Goal: Task Accomplishment & Management: Manage account settings

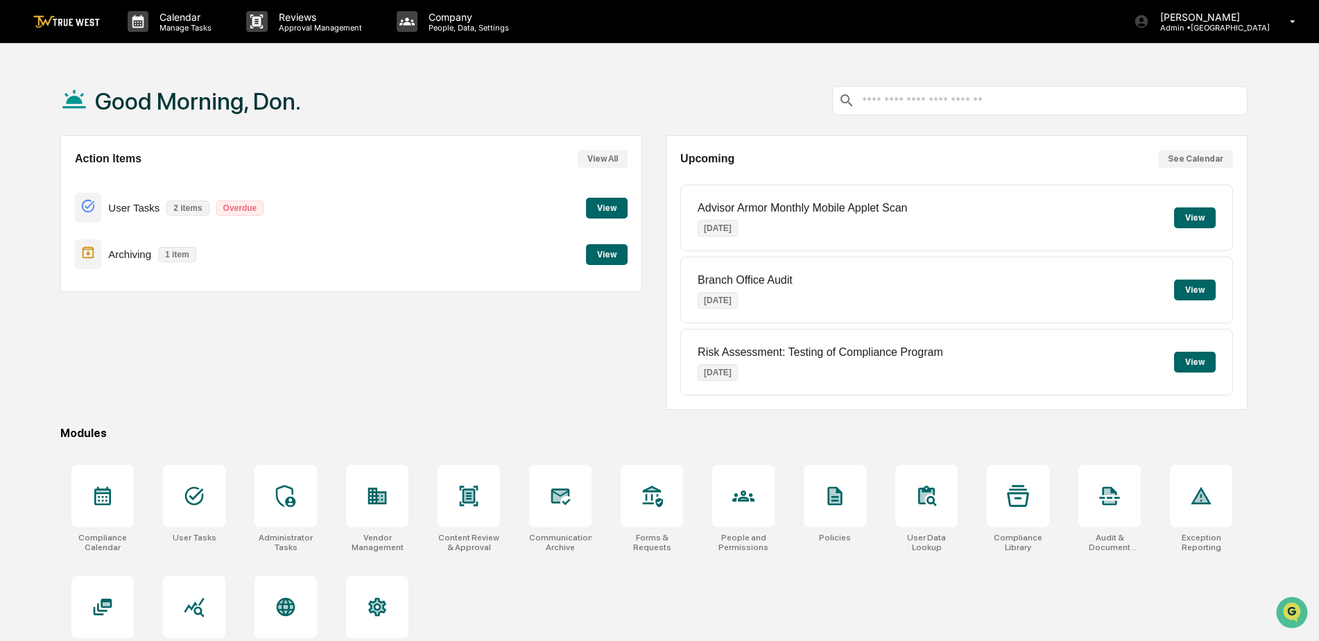
click at [606, 204] on button "View" at bounding box center [607, 208] width 42 height 21
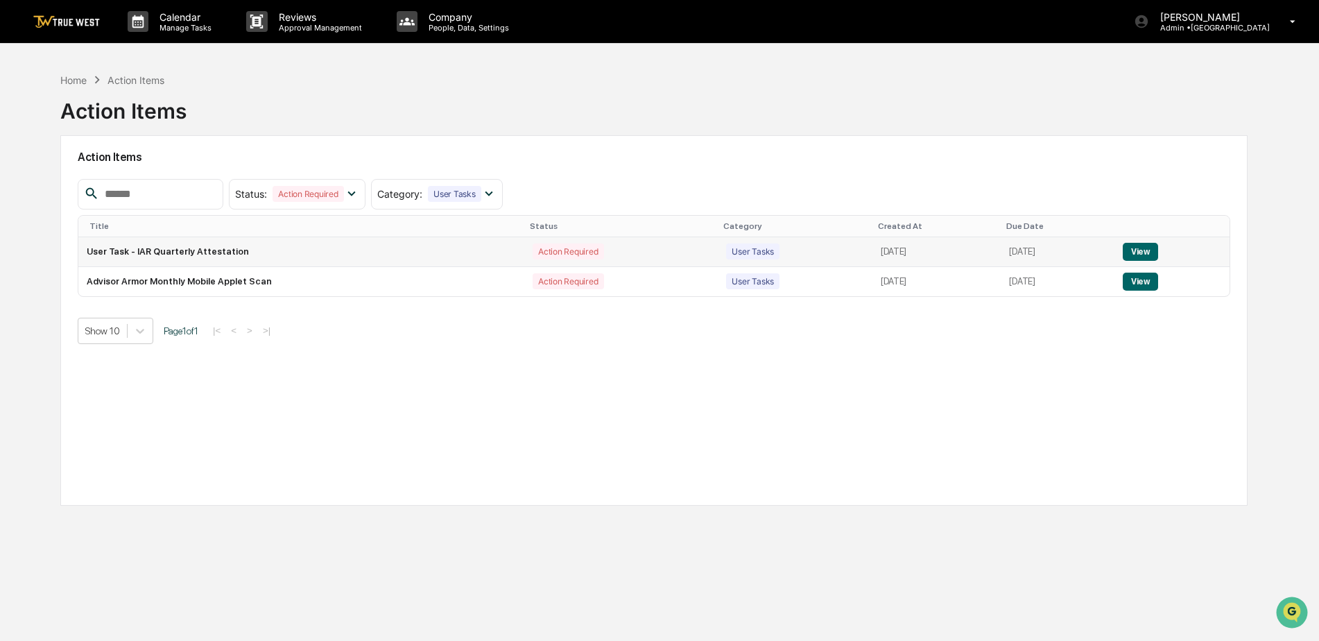
click at [1145, 244] on button "View" at bounding box center [1139, 252] width 35 height 18
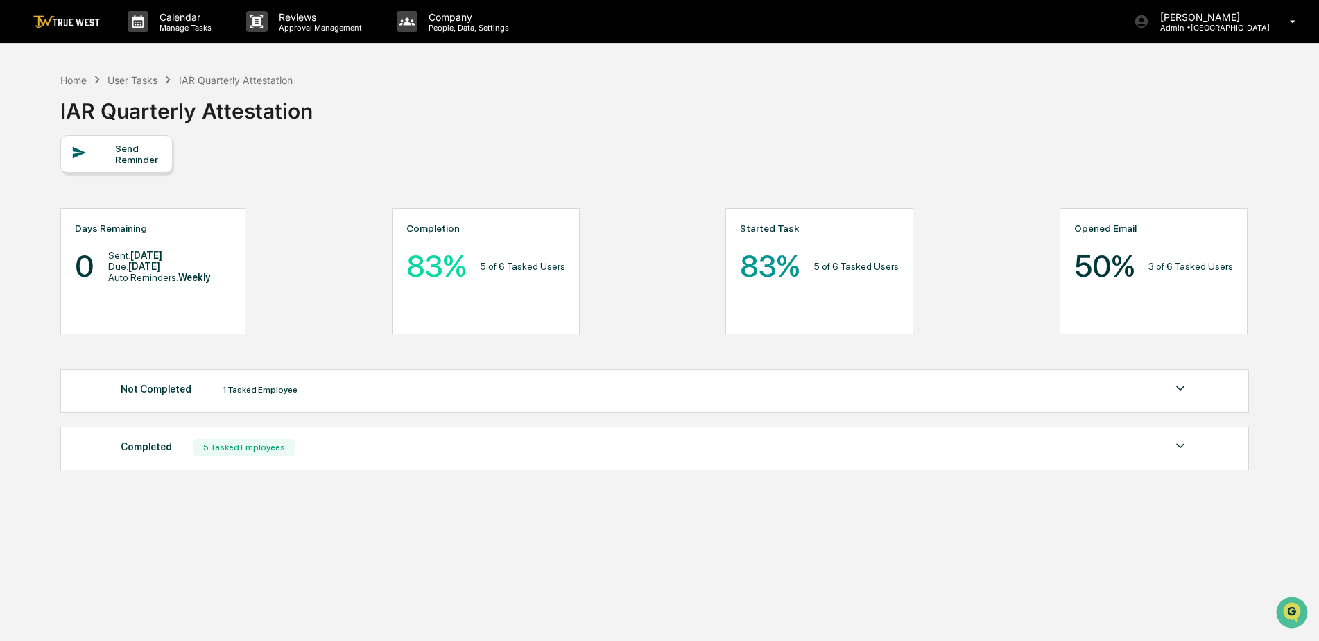
click at [833, 398] on div "Not Completed 1 Tasked Employee" at bounding box center [655, 389] width 1068 height 19
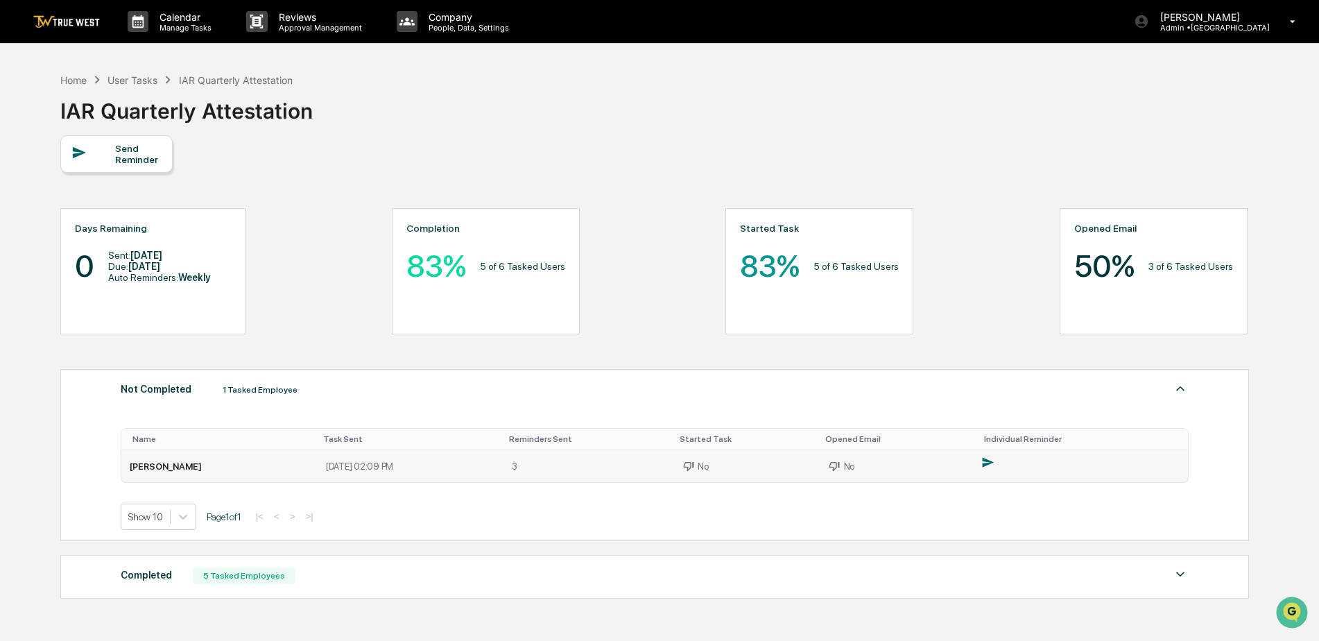
click at [984, 462] on icon at bounding box center [987, 461] width 13 height 13
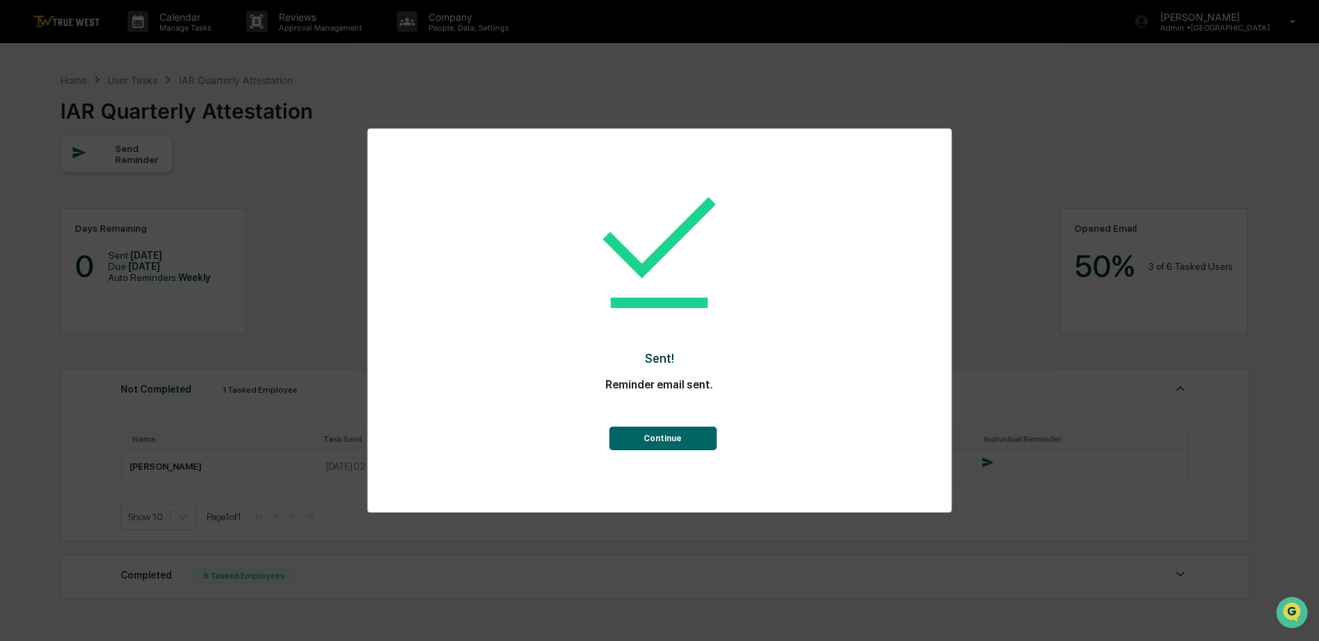
click at [651, 433] on button "Continue" at bounding box center [662, 438] width 107 height 24
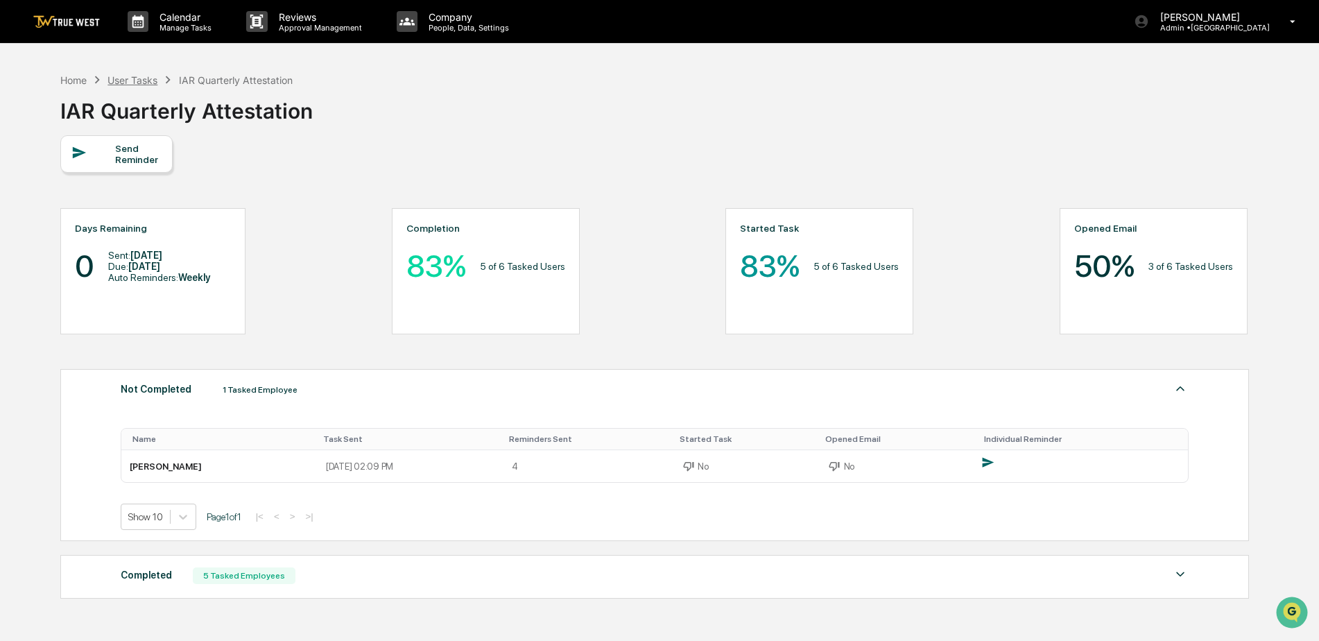
click at [127, 78] on div "User Tasks" at bounding box center [132, 80] width 50 height 12
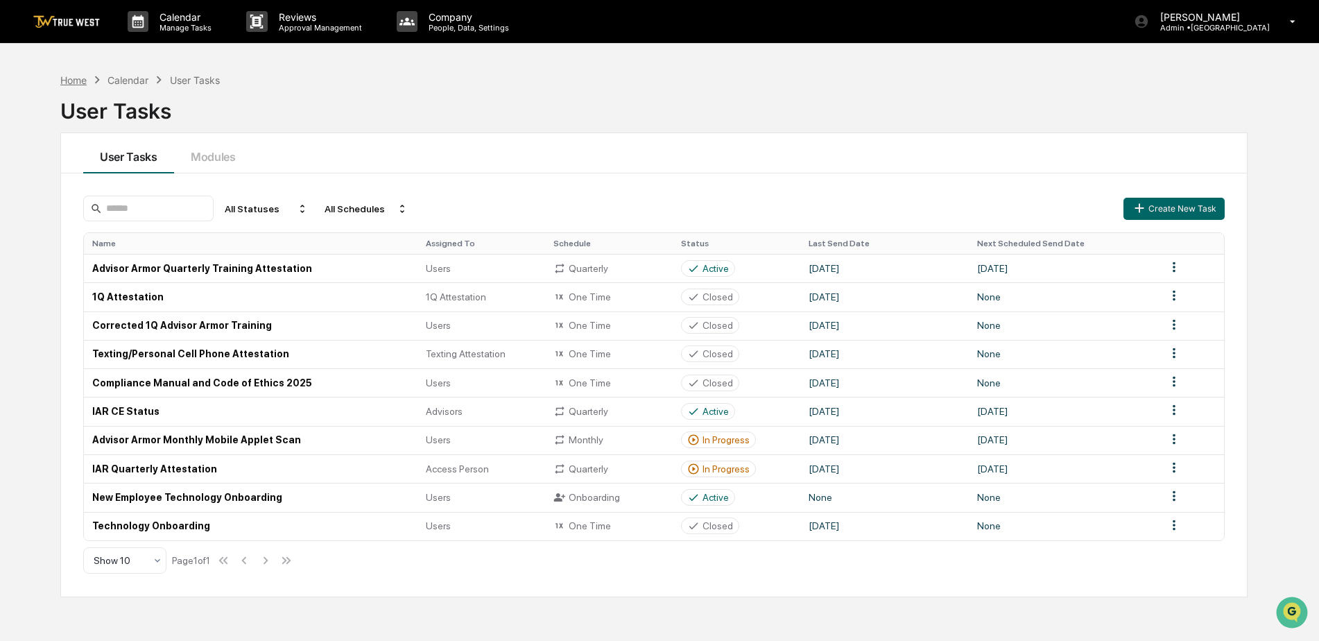
click at [72, 81] on div "Home" at bounding box center [73, 80] width 26 height 12
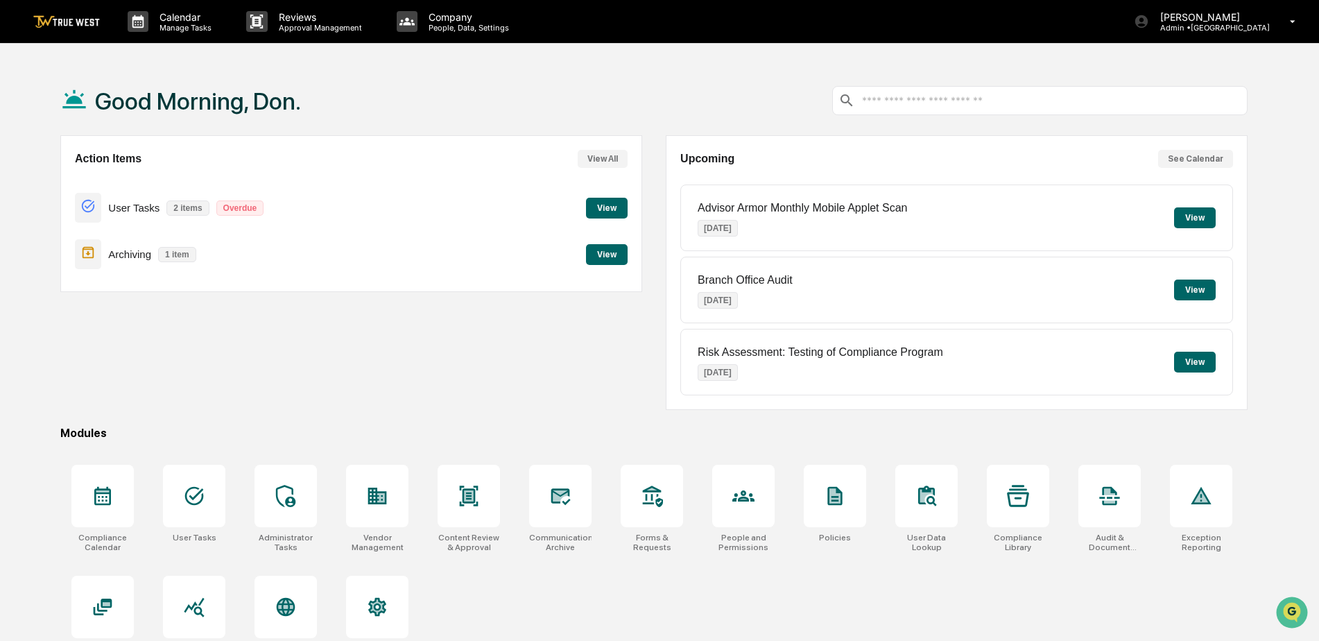
click at [583, 250] on div "Archiving 1 item View" at bounding box center [351, 254] width 553 height 46
click at [596, 251] on button "View" at bounding box center [607, 254] width 42 height 21
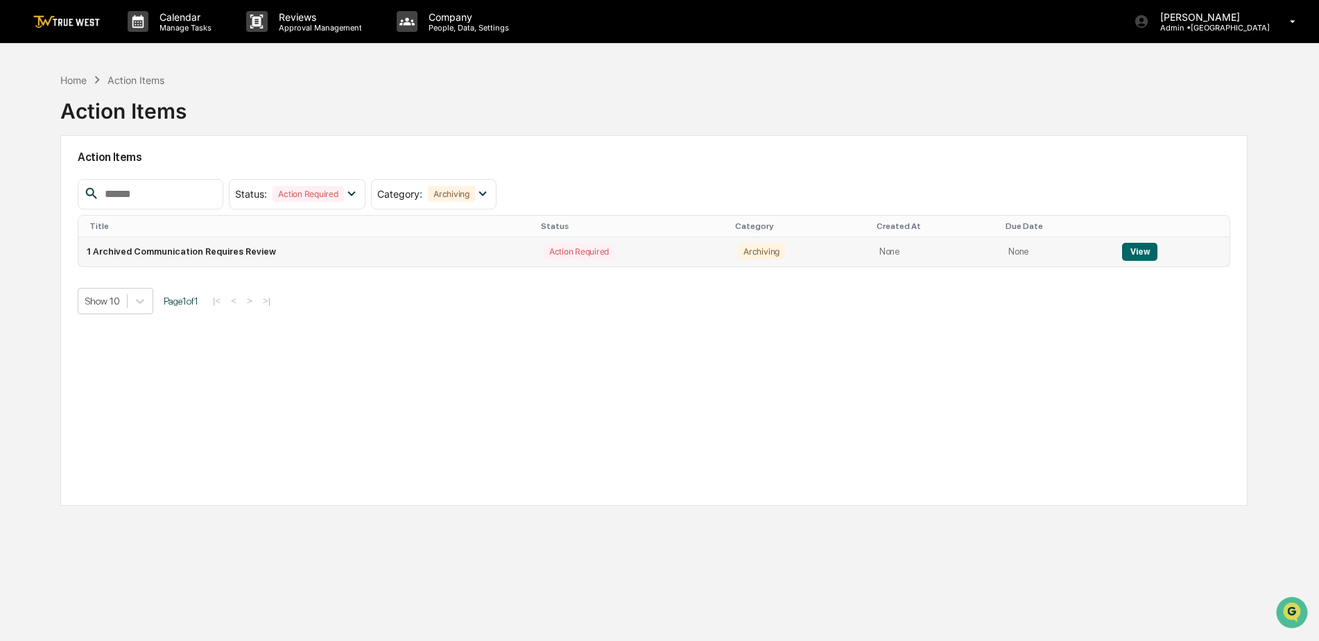
click at [1141, 252] on button "View" at bounding box center [1139, 252] width 35 height 18
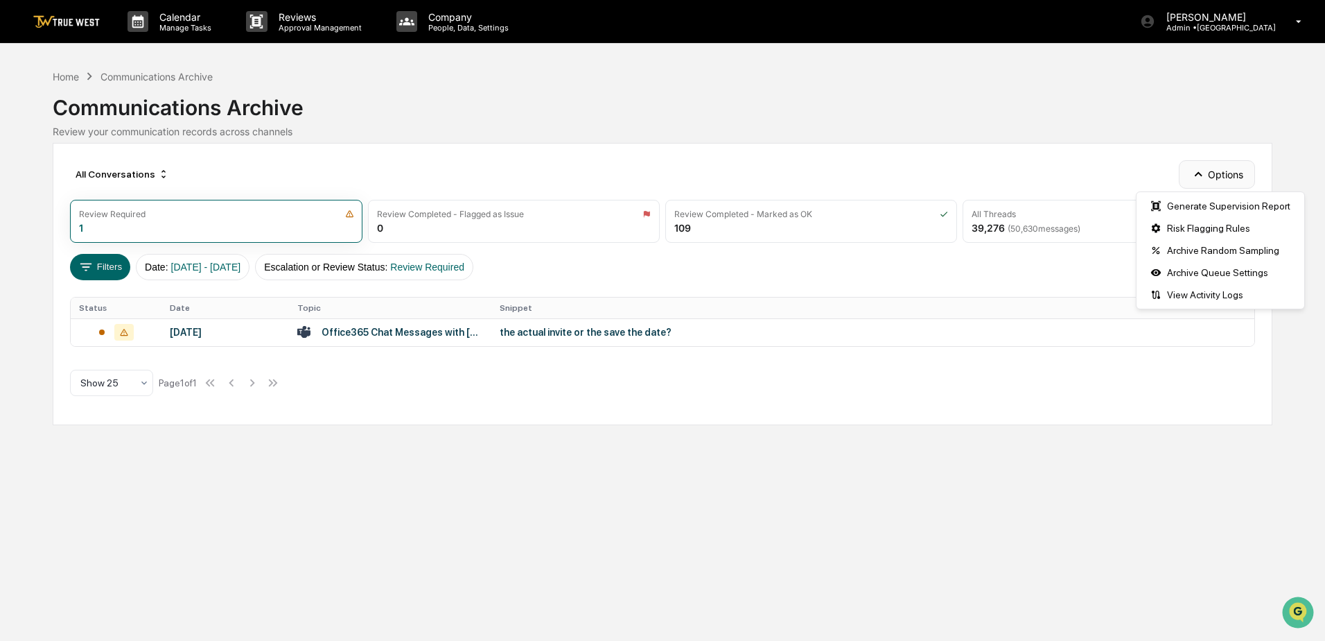
click at [1199, 180] on icon "button" at bounding box center [1198, 173] width 15 height 15
click at [117, 336] on icon at bounding box center [123, 332] width 19 height 17
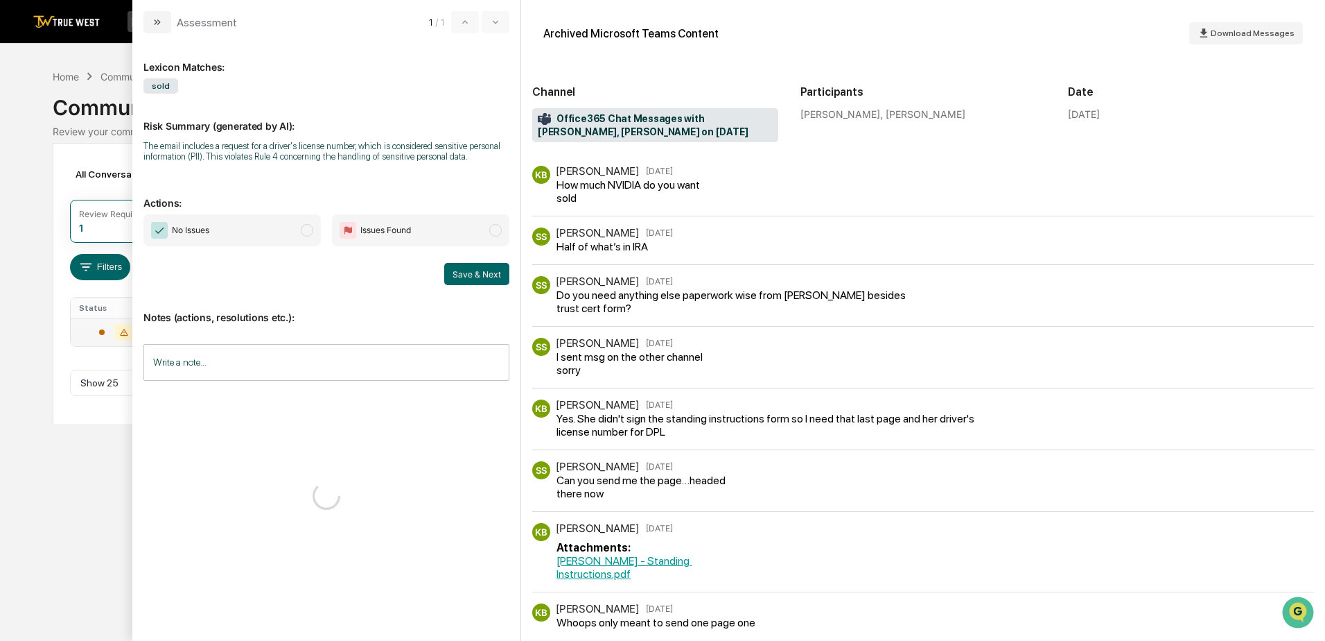
click at [122, 332] on icon at bounding box center [124, 332] width 8 height 7
click at [480, 271] on button "Save & Next" at bounding box center [476, 274] width 65 height 22
click at [476, 278] on button "Save & Next" at bounding box center [476, 274] width 65 height 22
click at [365, 492] on div "Lexicon Matches: sold Risk Summary (generated by AI): The email includes a requ…" at bounding box center [327, 330] width 366 height 573
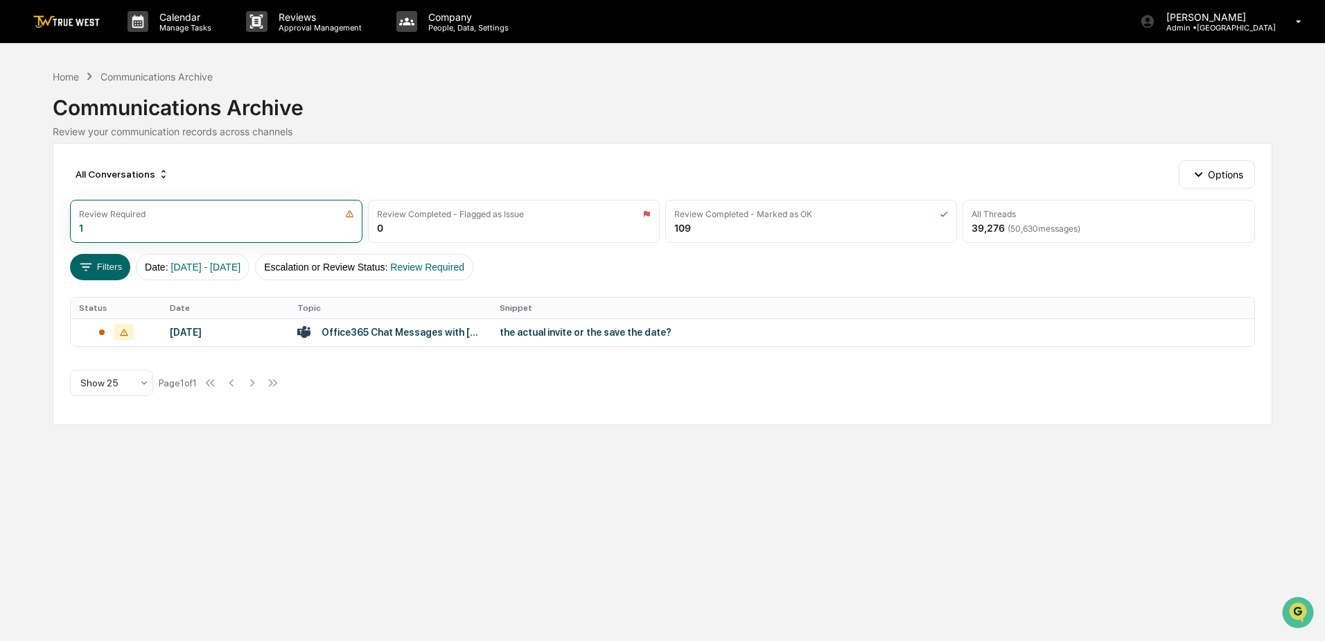
click at [59, 403] on div "All Conversations Options Review Required 1 Review Completed - Flagged as Issue…" at bounding box center [662, 284] width 1219 height 282
click at [519, 328] on div "the actual invite or the save the date?" at bounding box center [777, 332] width 555 height 11
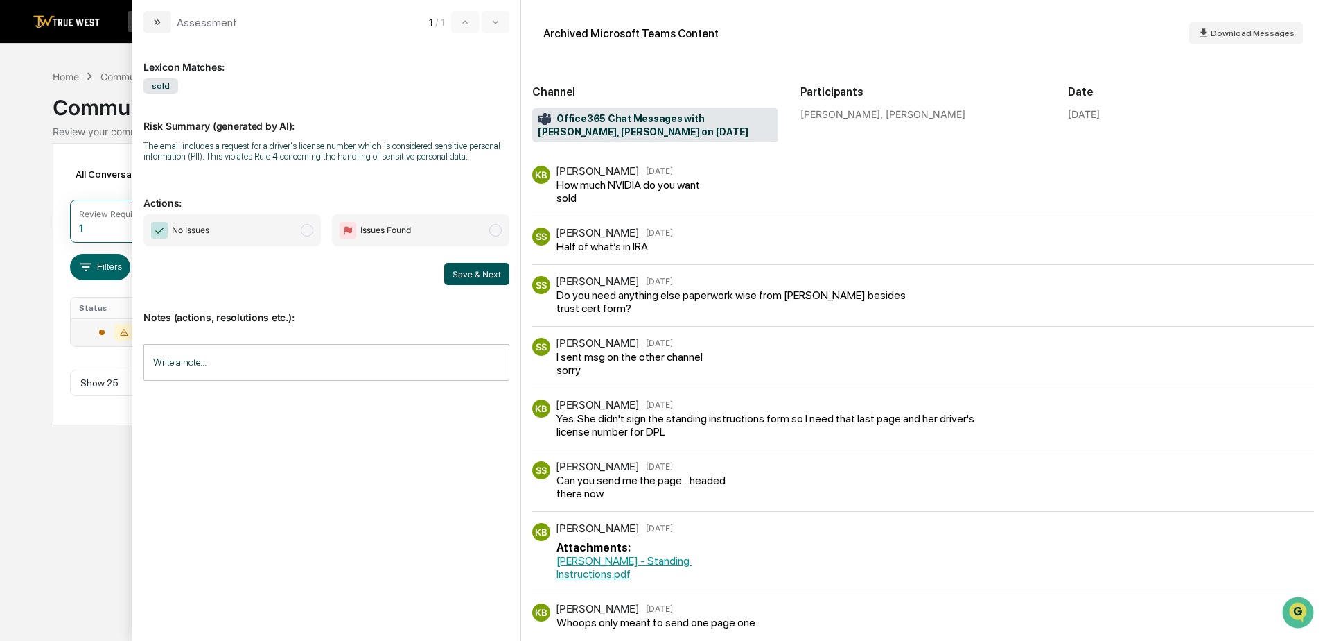
click at [489, 276] on button "Save & Next" at bounding box center [476, 274] width 65 height 22
click at [199, 364] on input "Write a note..." at bounding box center [327, 362] width 366 height 37
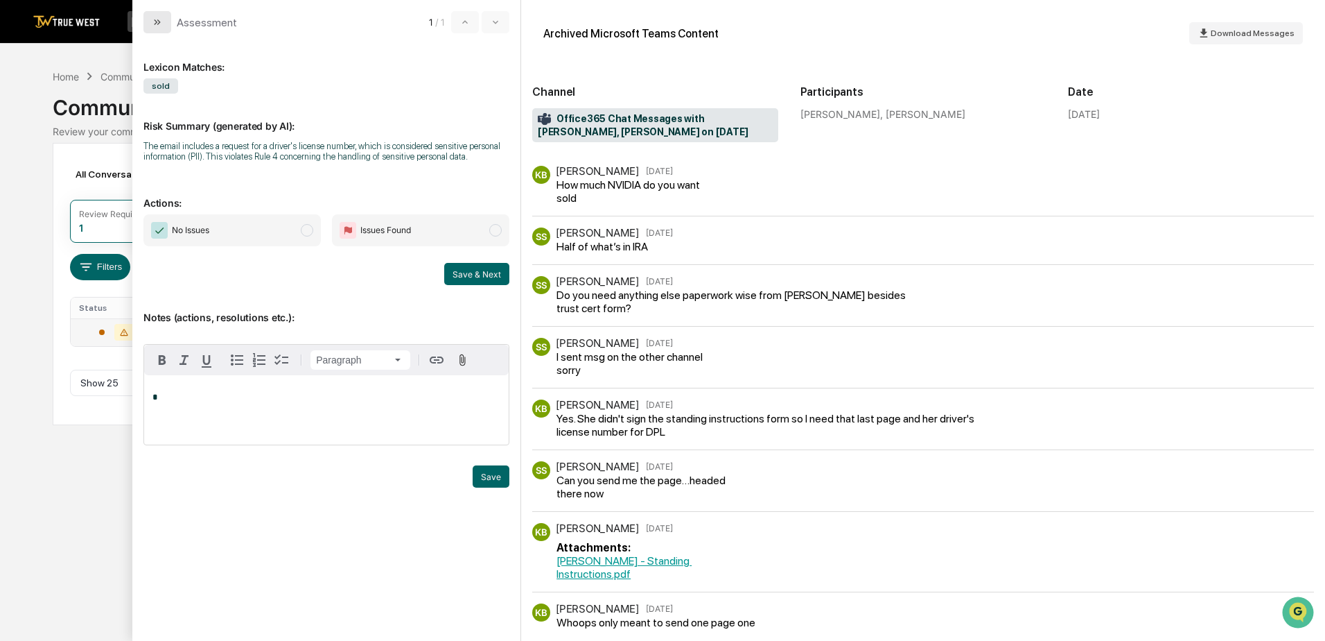
click at [155, 24] on icon "modal" at bounding box center [156, 22] width 3 height 6
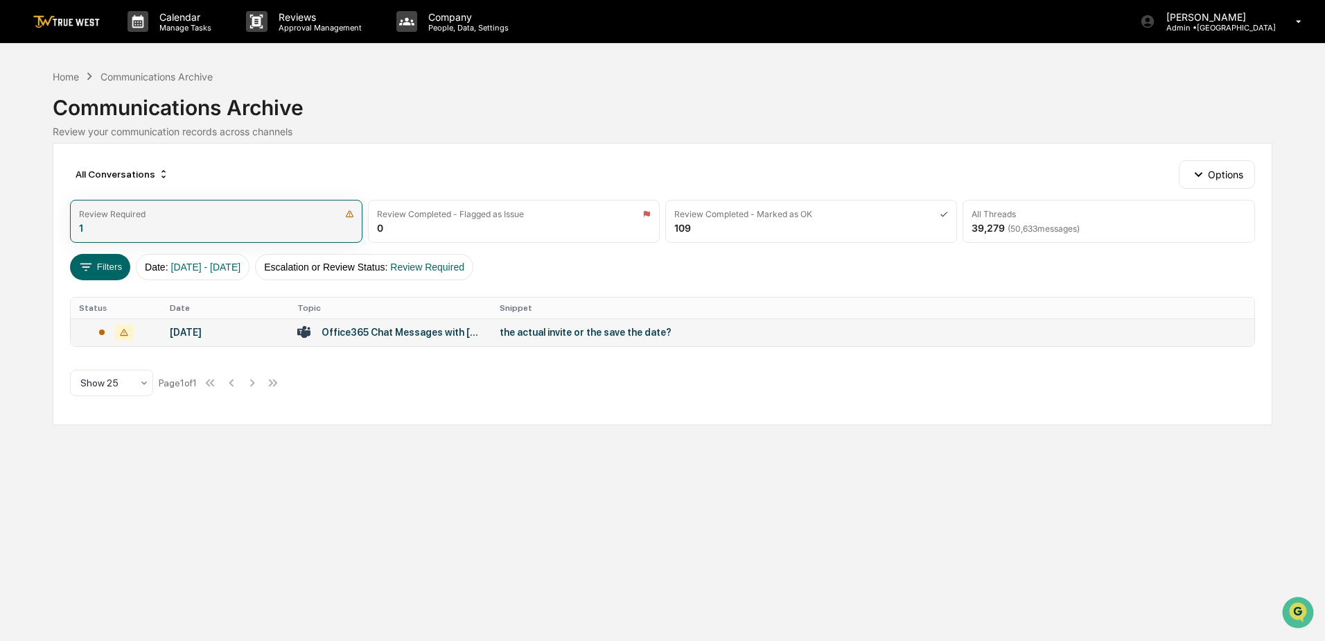
click at [331, 216] on div "Review Required" at bounding box center [216, 214] width 274 height 10
click at [355, 212] on div "Review Required 1" at bounding box center [216, 221] width 292 height 43
click at [125, 331] on icon at bounding box center [124, 332] width 8 height 7
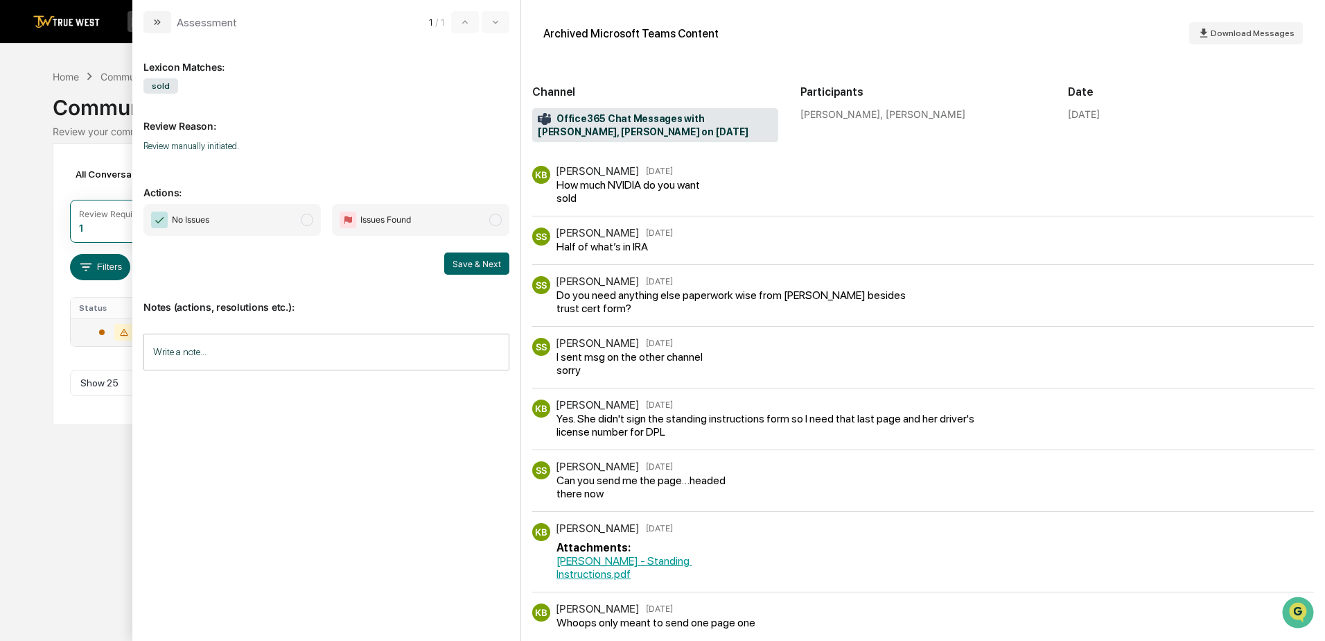
click at [659, 128] on span "Office365 Chat Messages with [PERSON_NAME], [PERSON_NAME] on [DATE]" at bounding box center [655, 125] width 235 height 26
click at [591, 119] on span "Office365 Chat Messages with [PERSON_NAME], [PERSON_NAME] on [DATE]" at bounding box center [655, 125] width 235 height 26
drag, startPoint x: 1030, startPoint y: 109, endPoint x: 1005, endPoint y: 113, distance: 26.0
click at [1029, 109] on div "[PERSON_NAME], [PERSON_NAME]" at bounding box center [924, 114] width 246 height 12
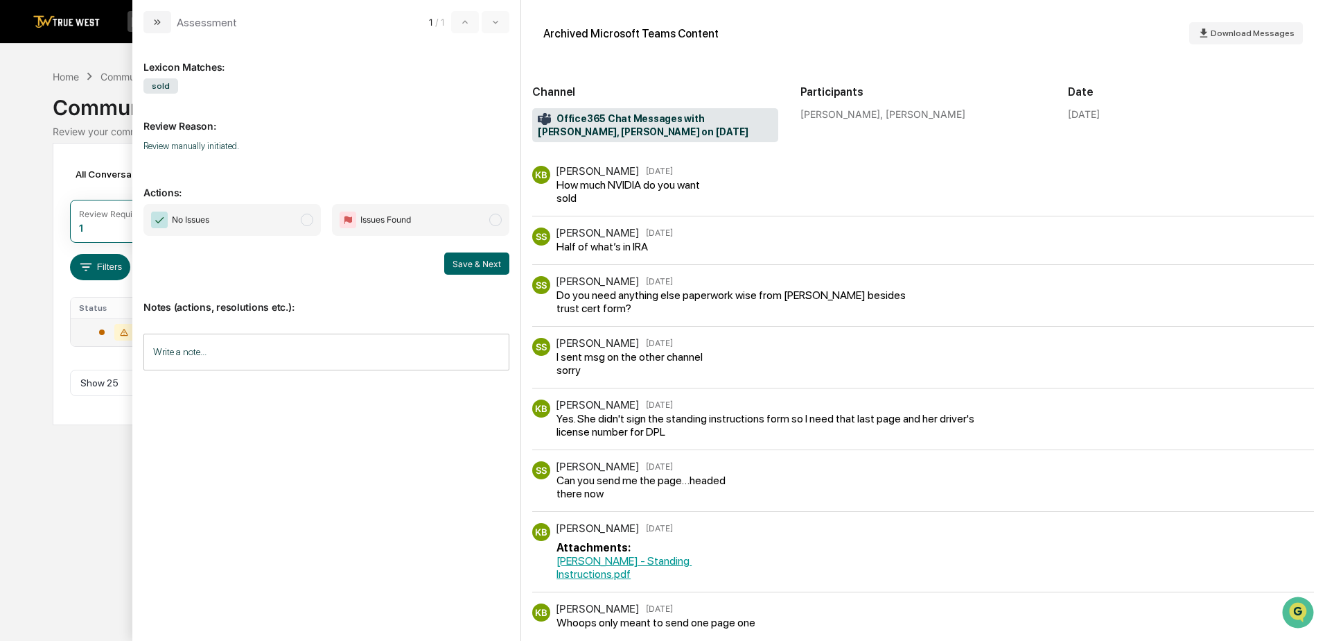
drag, startPoint x: 455, startPoint y: 476, endPoint x: 445, endPoint y: 470, distance: 11.2
click at [453, 475] on div "Lexicon Matches: sold Review Reason: Review manually initiated. Actions: No Iss…" at bounding box center [327, 330] width 366 height 573
click at [44, 160] on div "Calendar Manage Tasks Reviews Approval Management Company People, Data, Setting…" at bounding box center [662, 320] width 1325 height 641
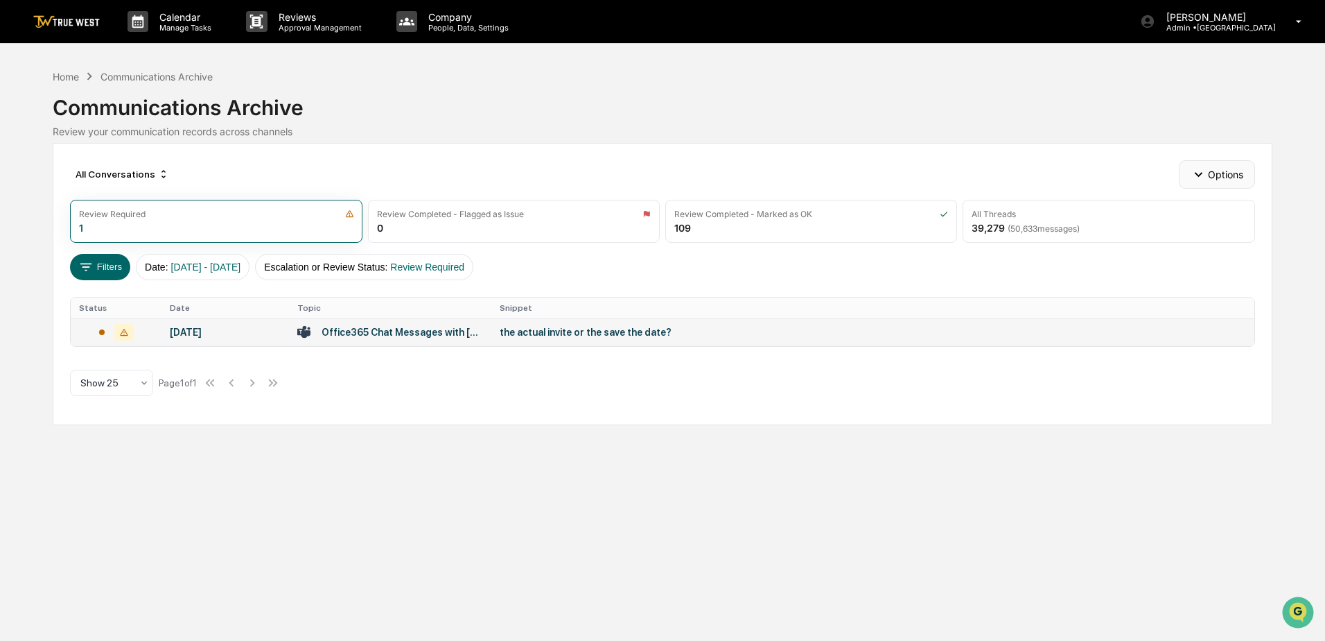
click at [1213, 168] on button "Options" at bounding box center [1217, 174] width 76 height 28
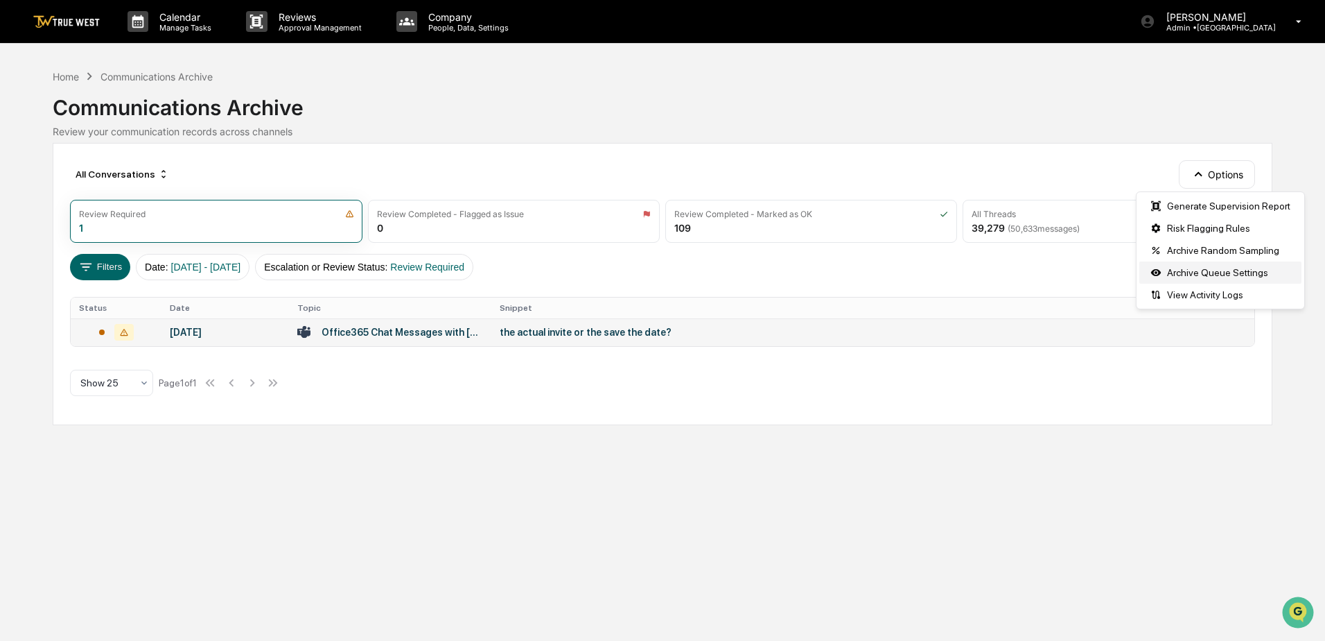
click at [1166, 267] on div "Archive Queue Settings" at bounding box center [1221, 272] width 162 height 22
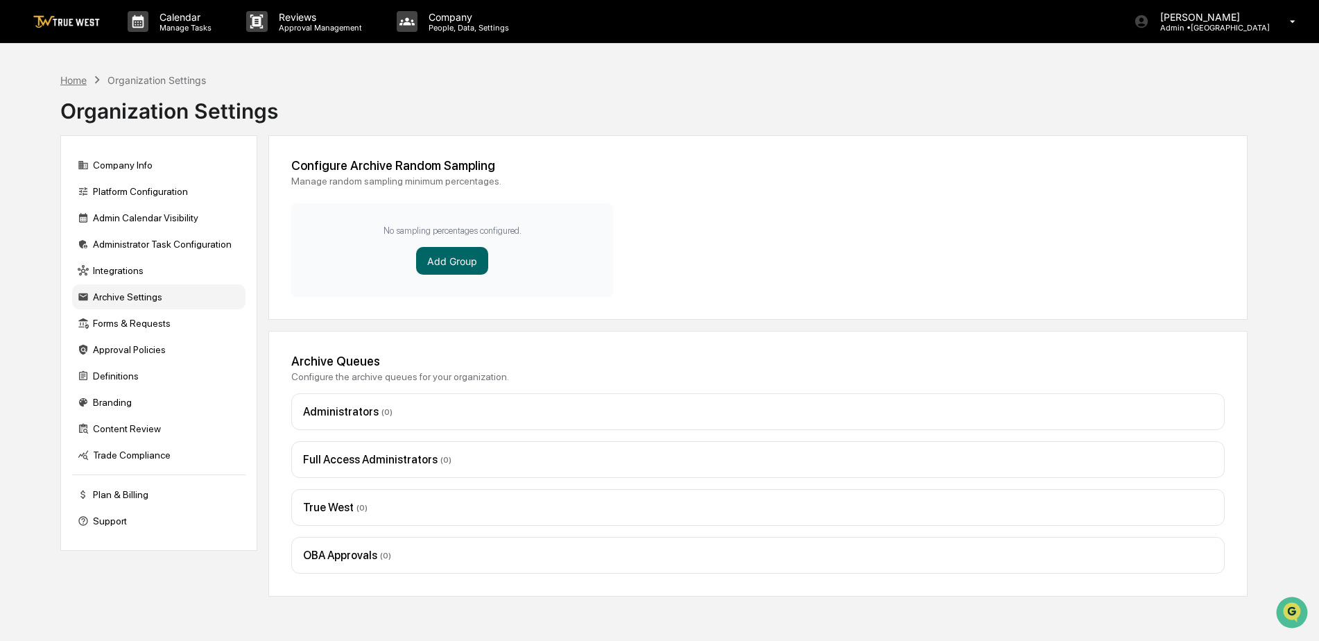
click at [80, 80] on div "Home" at bounding box center [73, 80] width 26 height 12
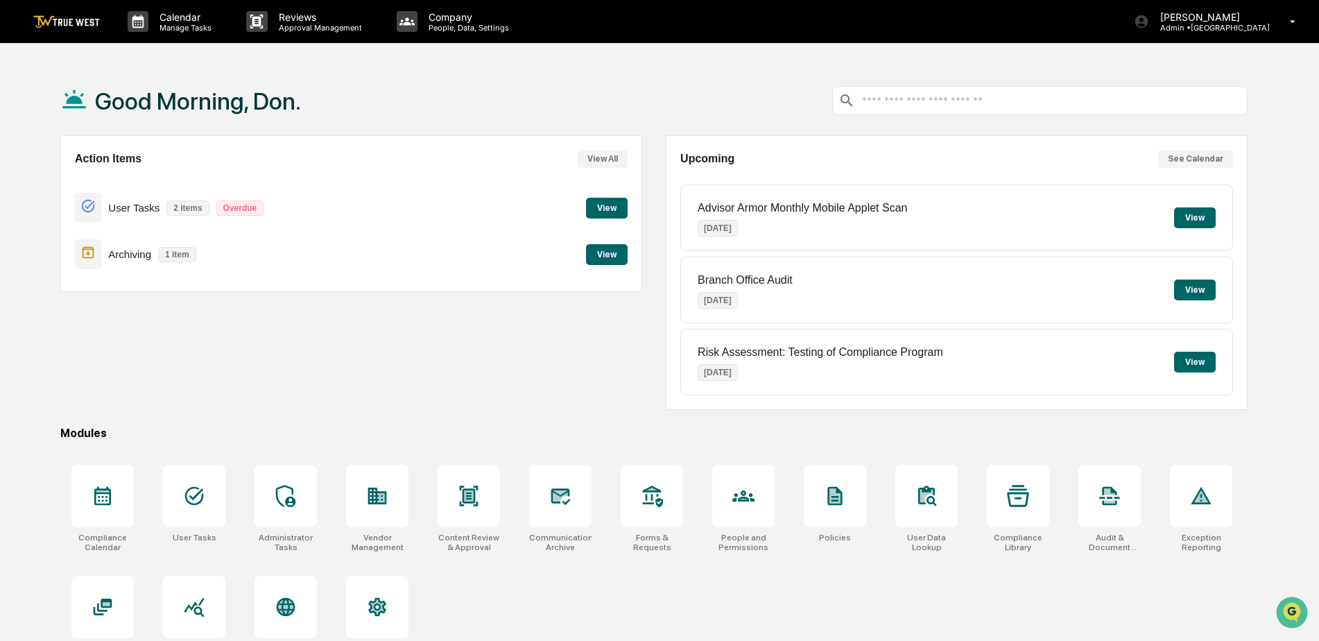
click at [598, 257] on button "View" at bounding box center [607, 254] width 42 height 21
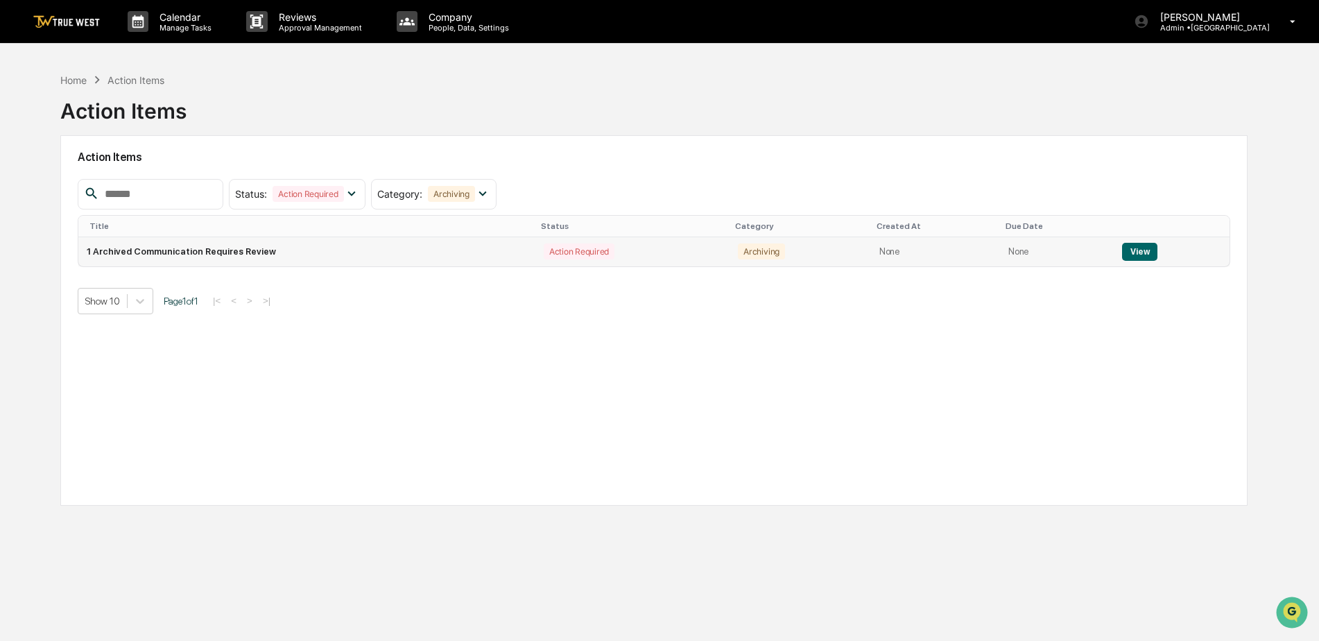
click at [562, 254] on div "Action Required" at bounding box center [579, 251] width 71 height 16
click at [1133, 250] on button "View" at bounding box center [1139, 252] width 35 height 18
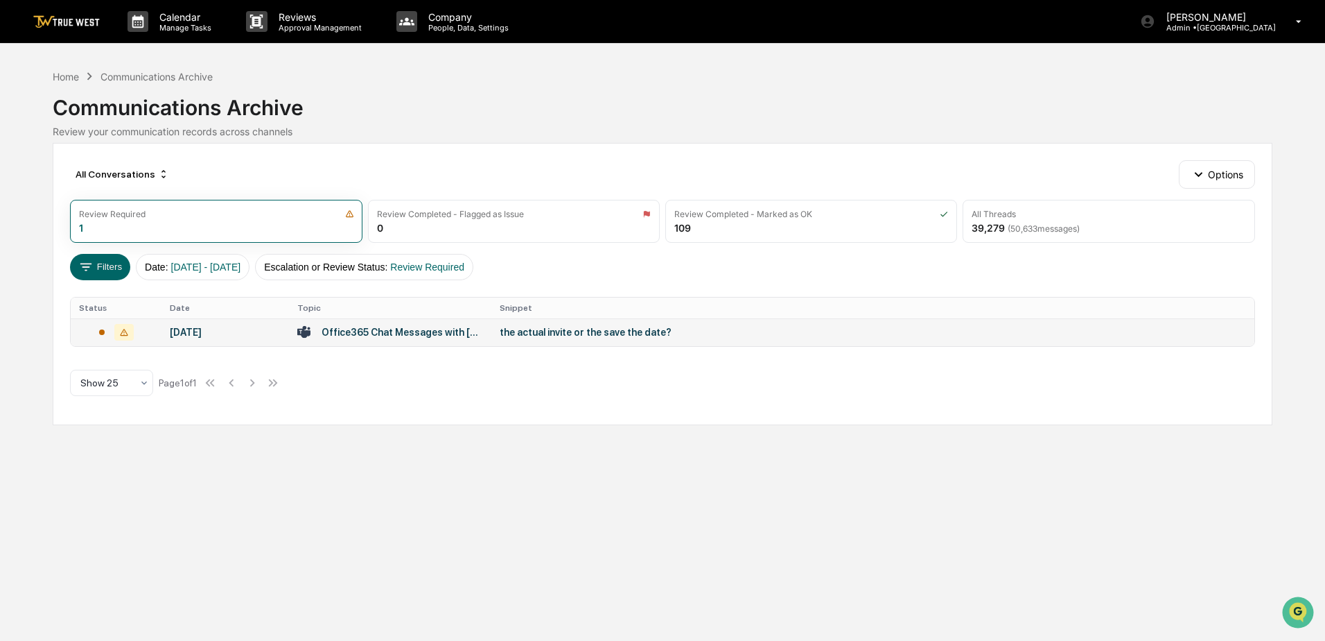
click at [250, 345] on td "[DATE]" at bounding box center [226, 332] width 128 height 28
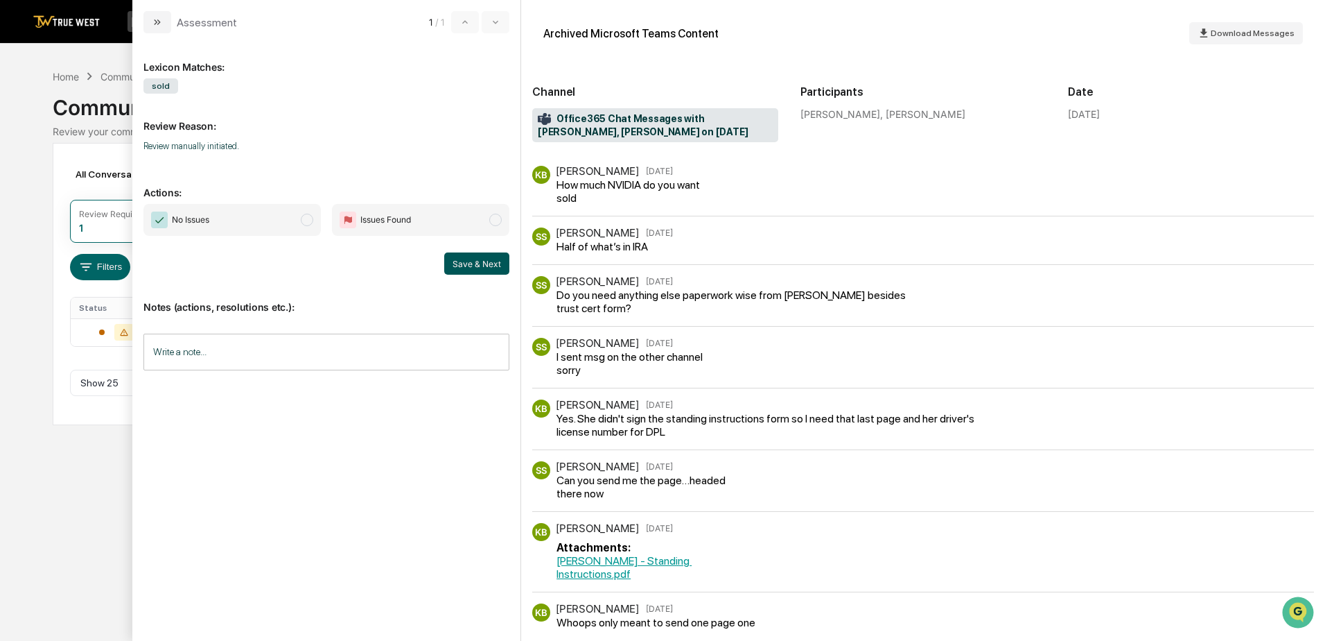
click at [479, 261] on button "Save & Next" at bounding box center [476, 263] width 65 height 22
click at [157, 18] on icon "modal" at bounding box center [157, 22] width 11 height 11
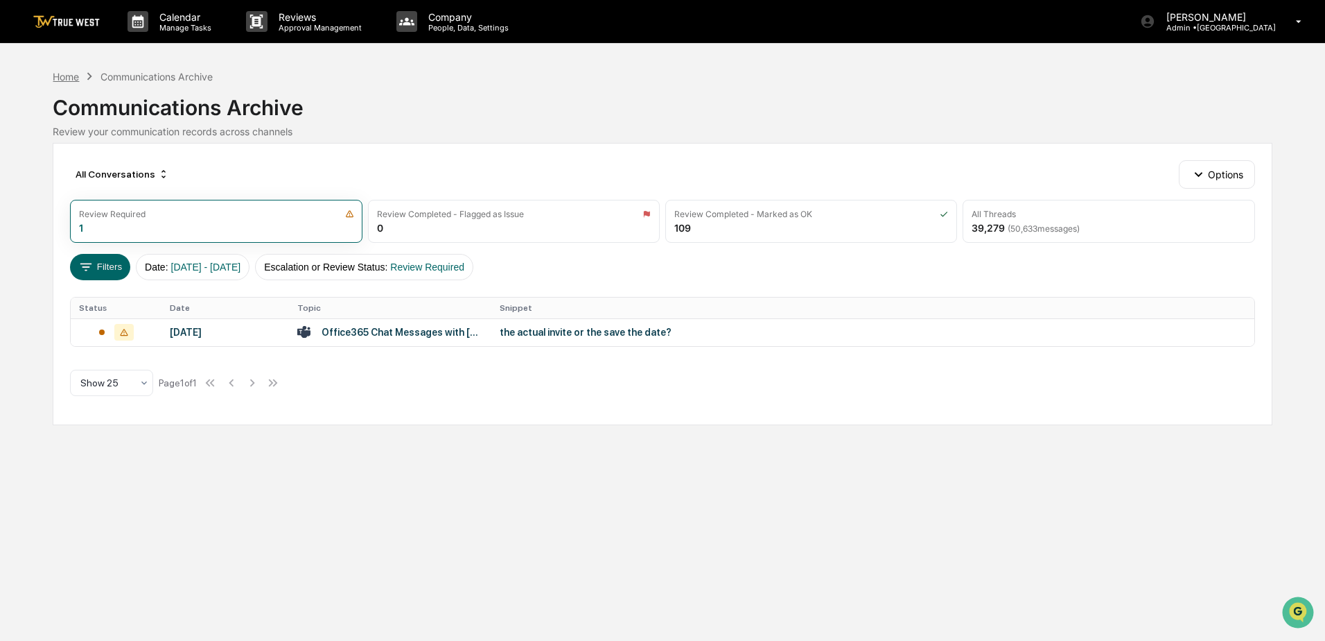
click at [72, 77] on div "Home" at bounding box center [66, 77] width 26 height 12
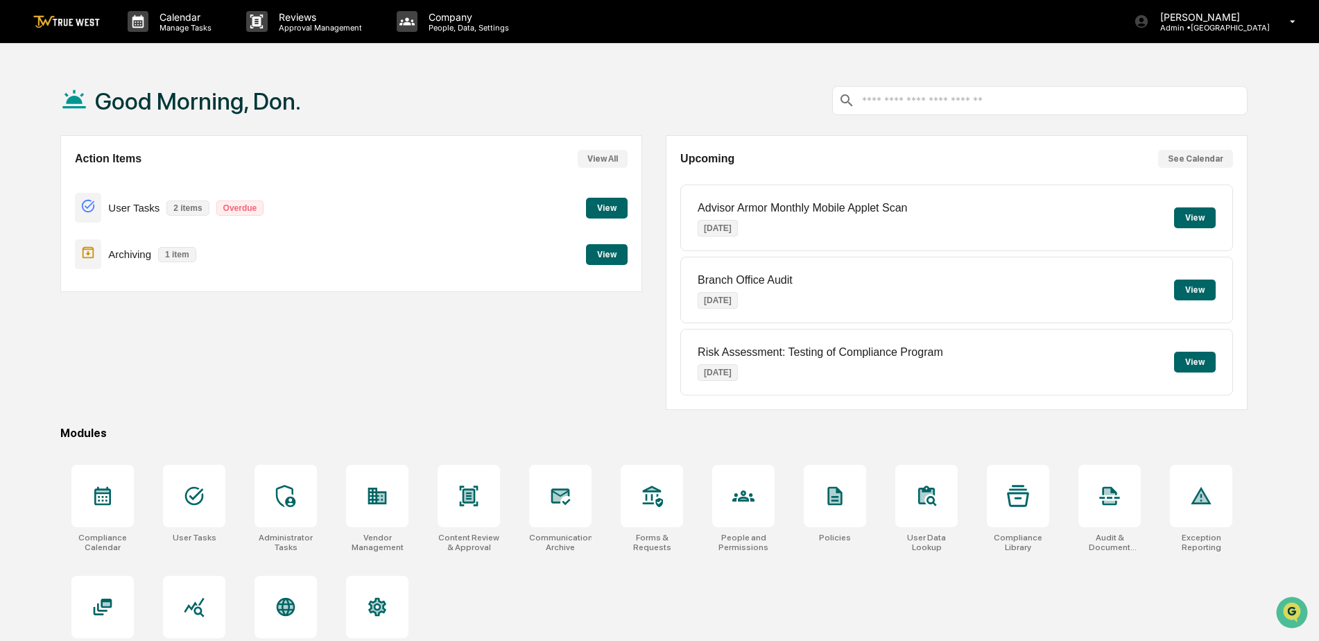
click at [616, 200] on button "View" at bounding box center [607, 208] width 42 height 21
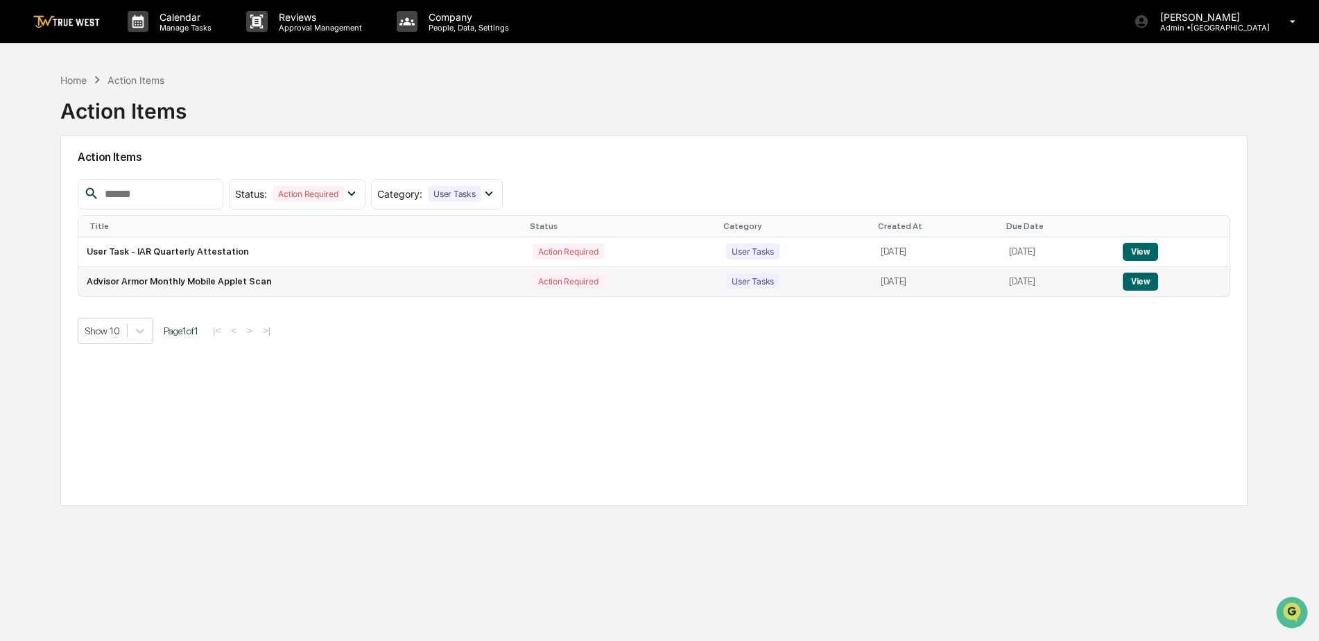
click at [1137, 279] on button "View" at bounding box center [1139, 281] width 35 height 18
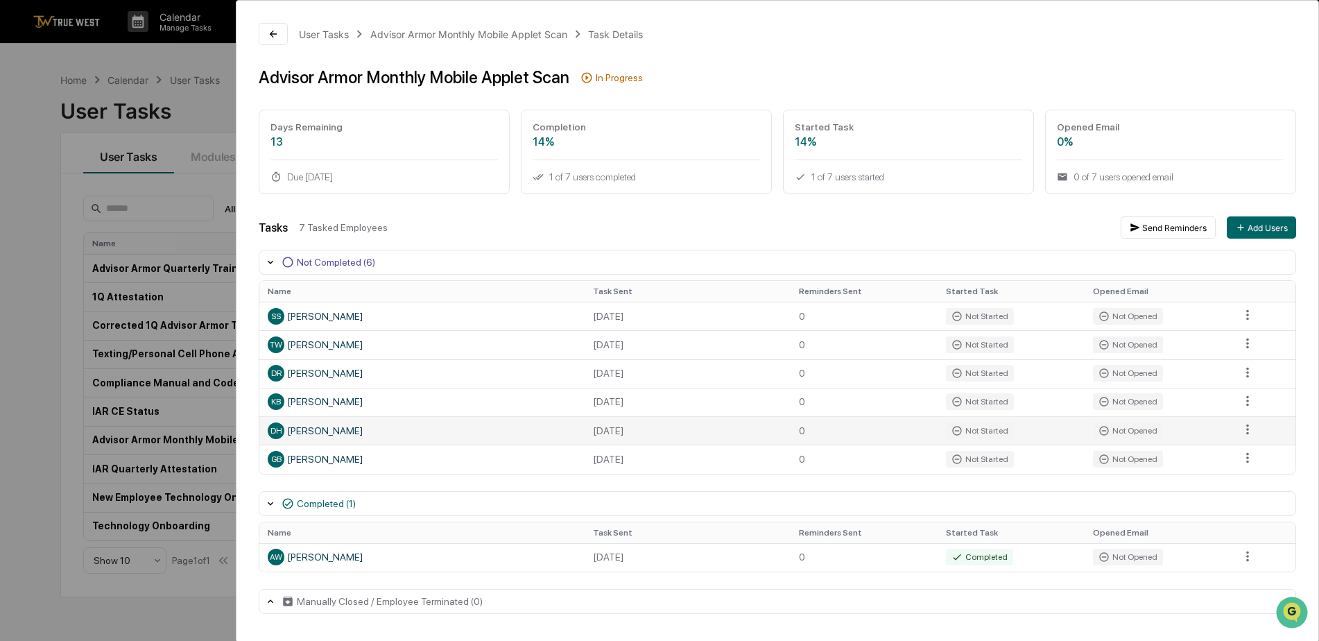
scroll to position [66, 0]
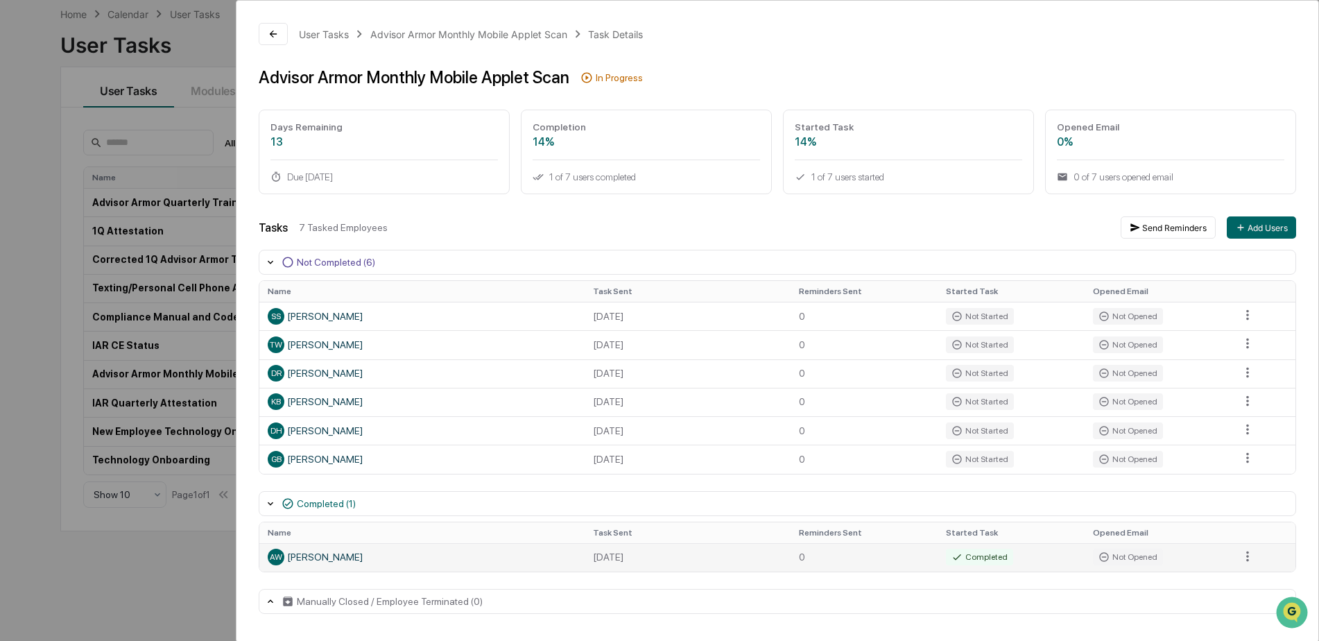
click at [671, 559] on td "[DATE]" at bounding box center [687, 557] width 206 height 28
click at [275, 31] on icon at bounding box center [273, 33] width 11 height 11
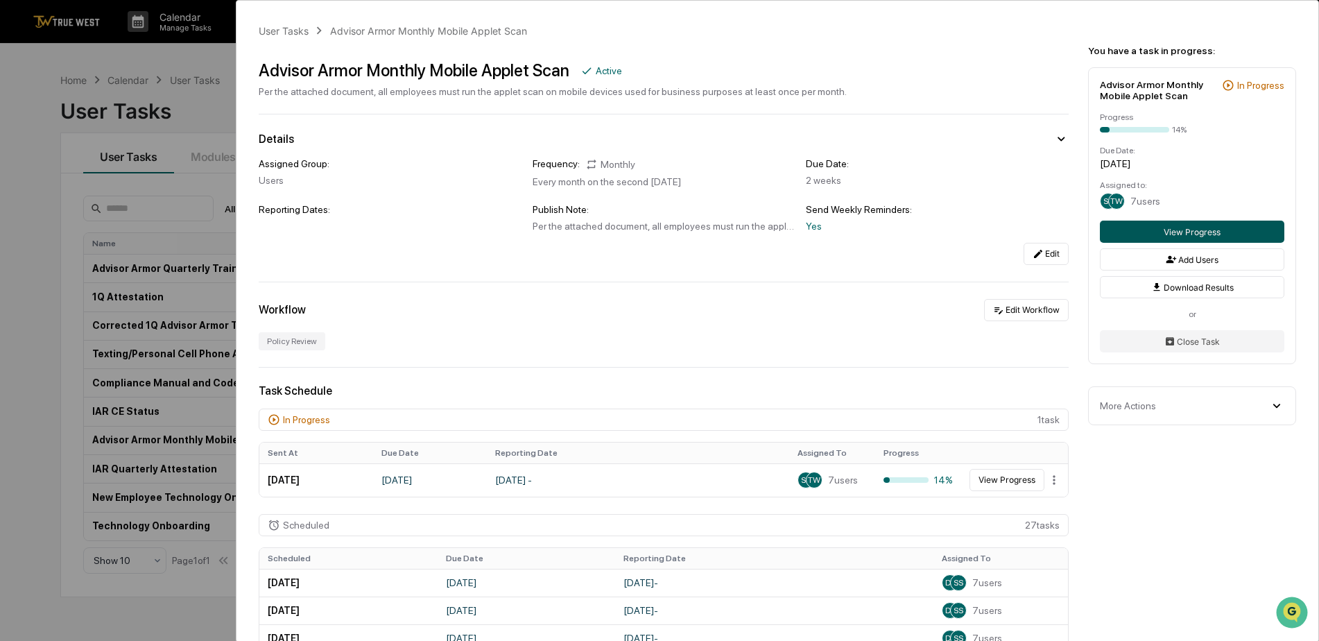
click at [1221, 225] on button "View Progress" at bounding box center [1191, 231] width 184 height 22
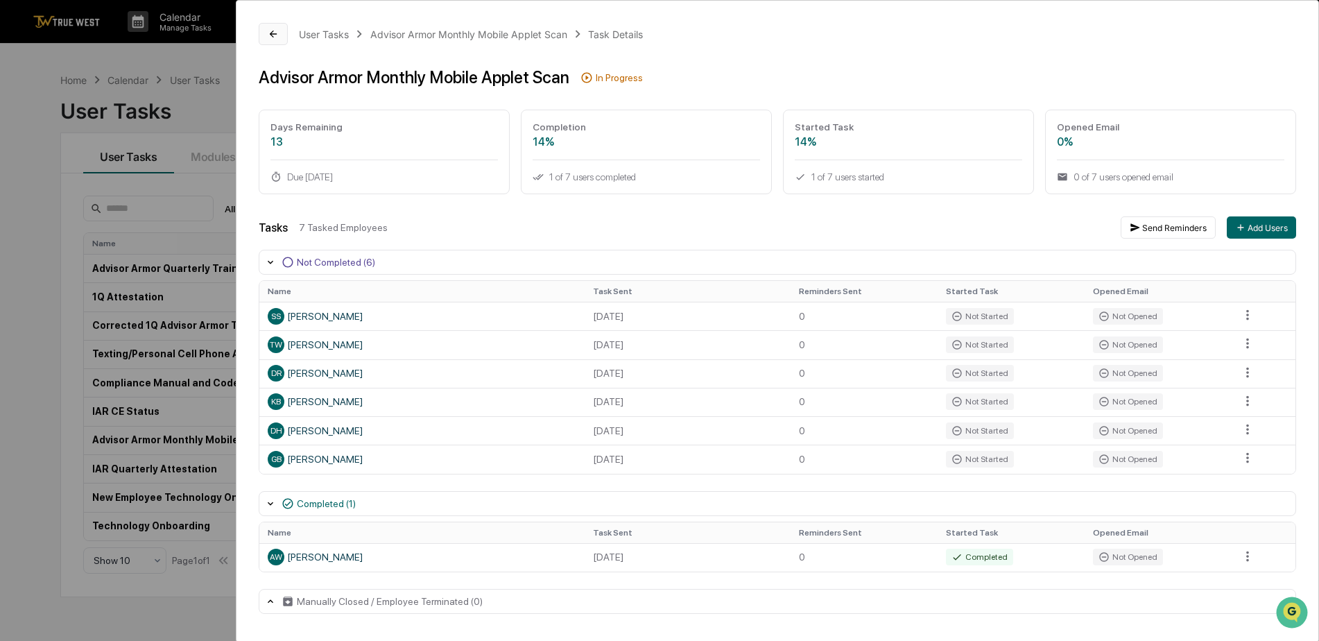
click at [269, 35] on icon at bounding box center [273, 33] width 11 height 11
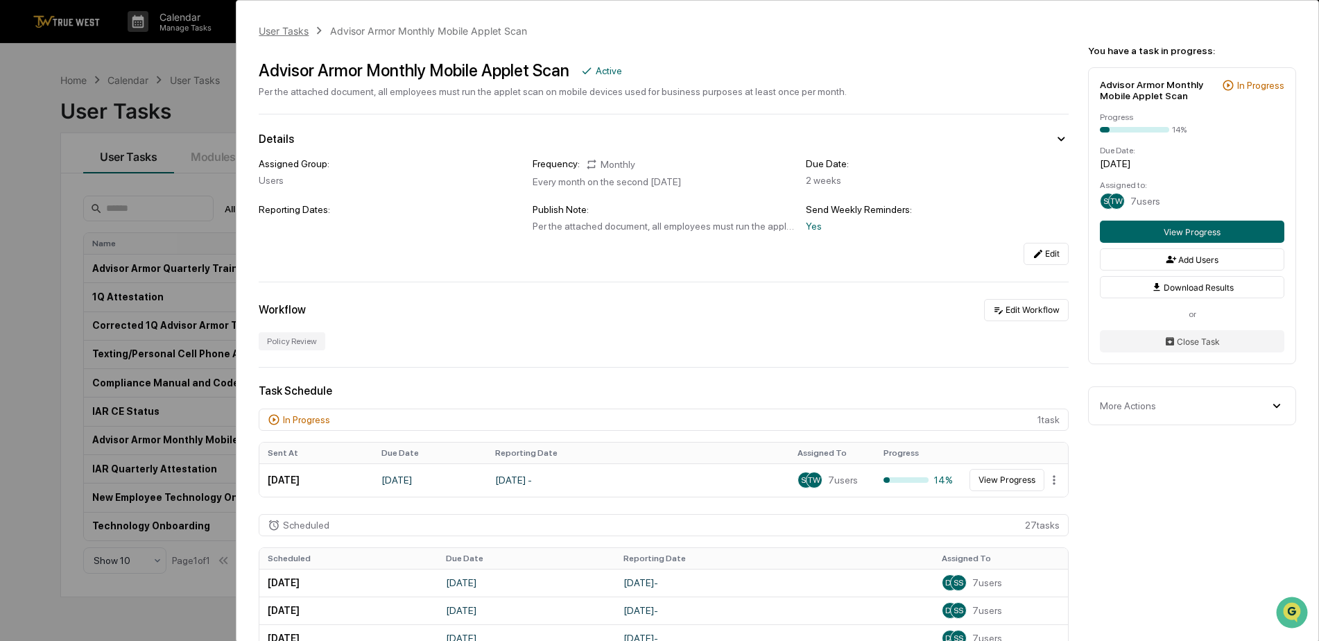
click at [282, 28] on div "User Tasks" at bounding box center [284, 31] width 50 height 12
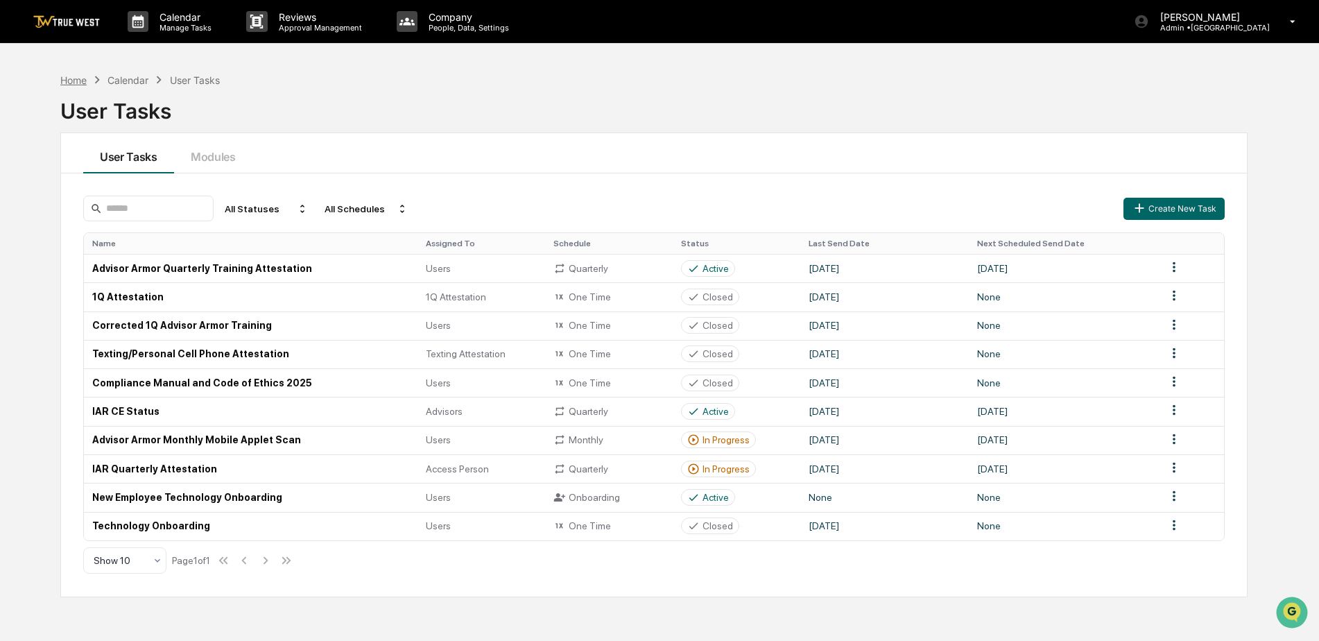
click at [70, 75] on div "Home" at bounding box center [73, 80] width 26 height 12
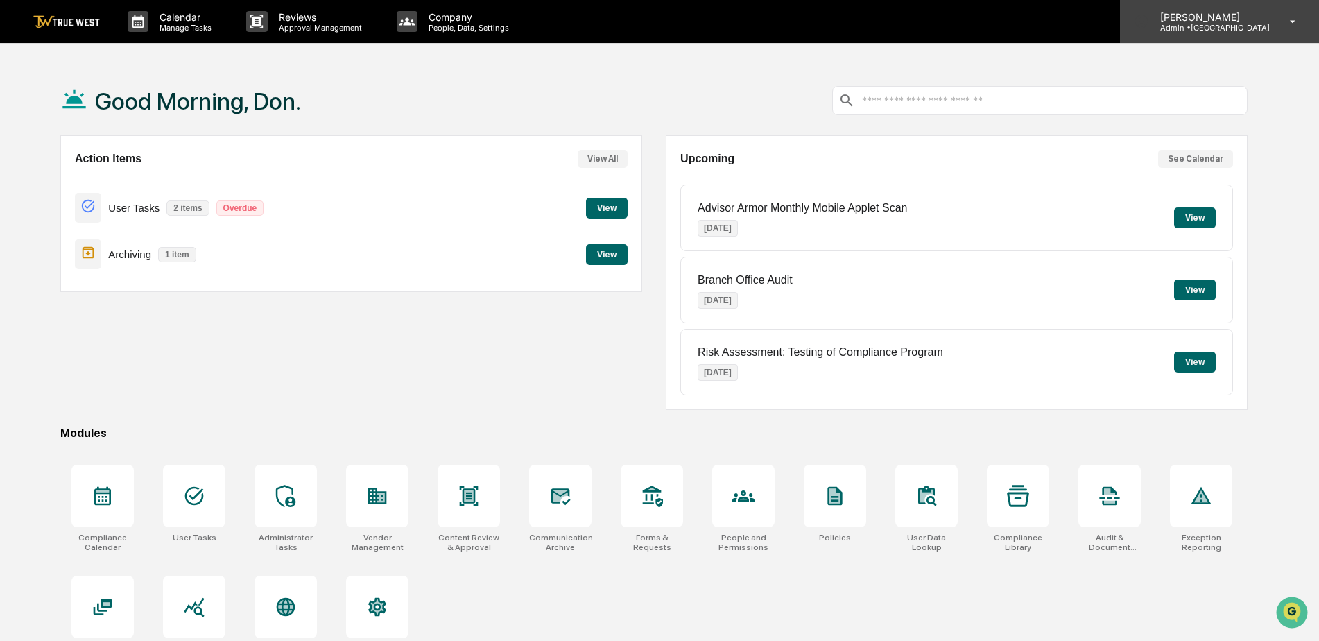
click at [1291, 19] on icon at bounding box center [1292, 21] width 24 height 13
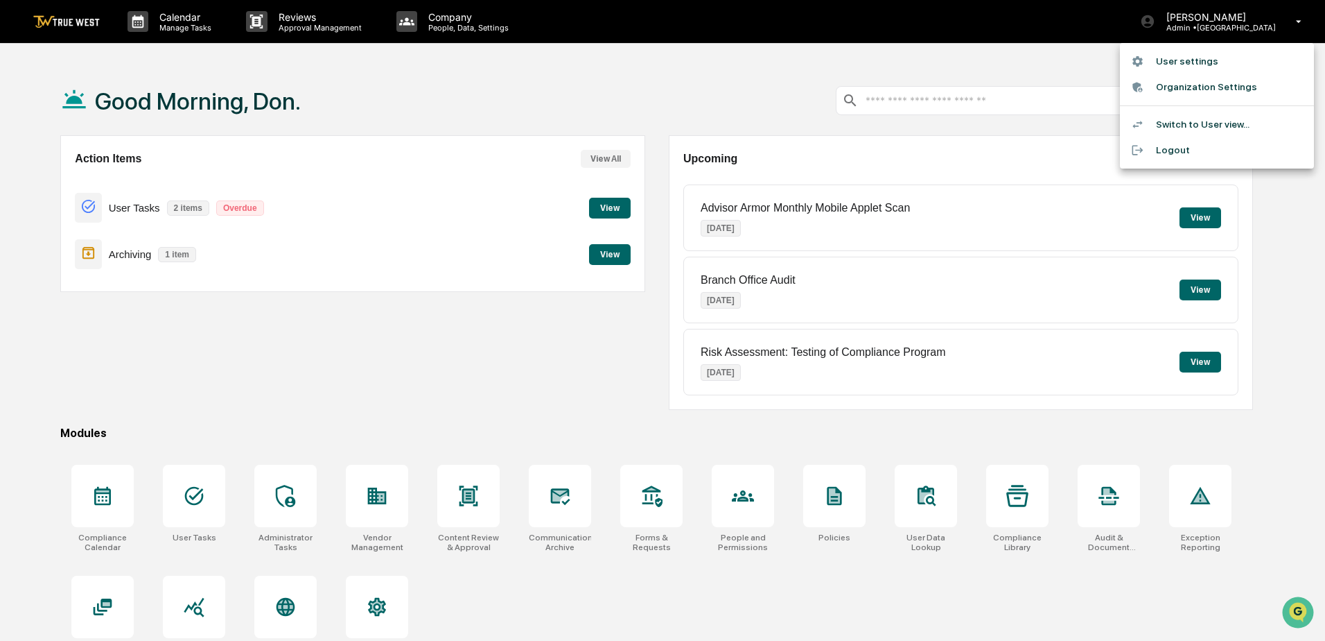
click at [1161, 148] on li "Logout" at bounding box center [1217, 150] width 194 height 26
